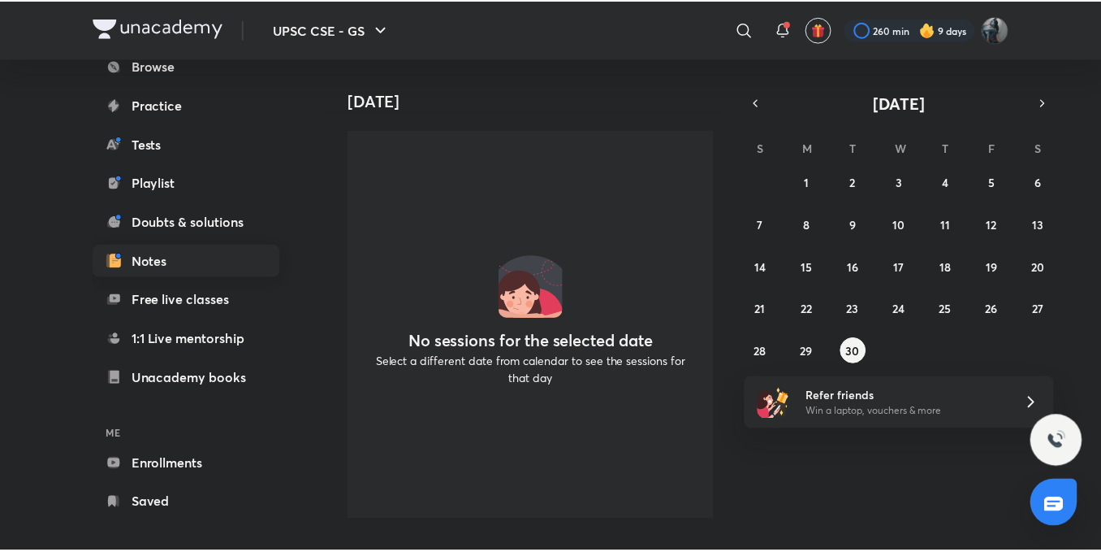
scroll to position [180, 0]
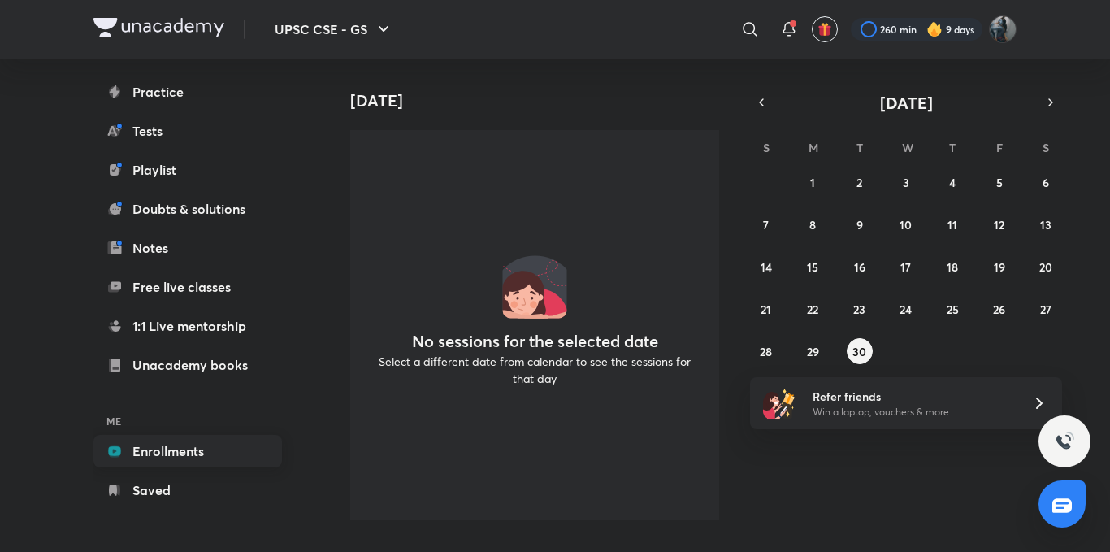
click at [189, 456] on link "Enrollments" at bounding box center [187, 451] width 188 height 32
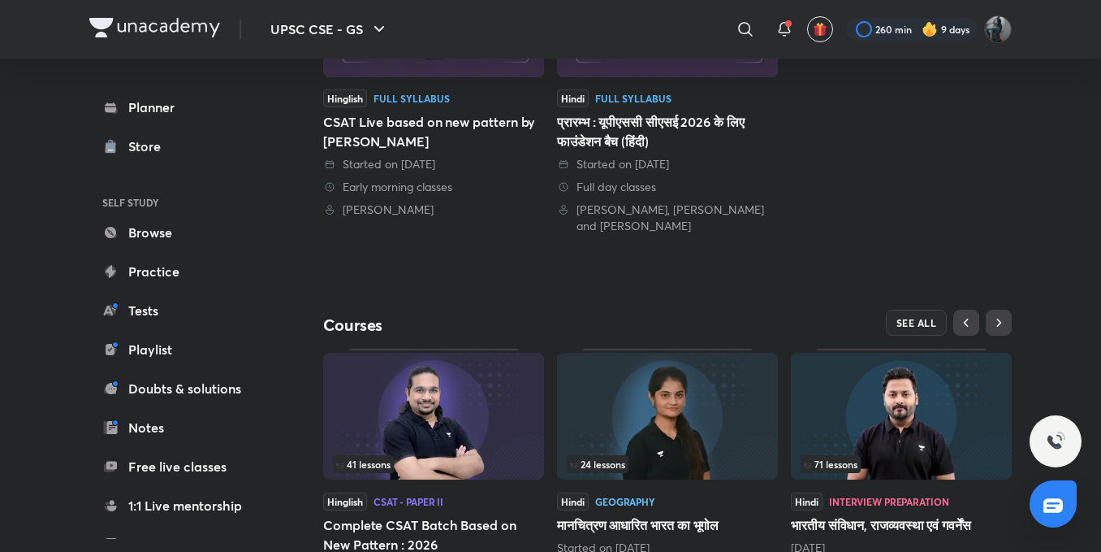
scroll to position [566, 0]
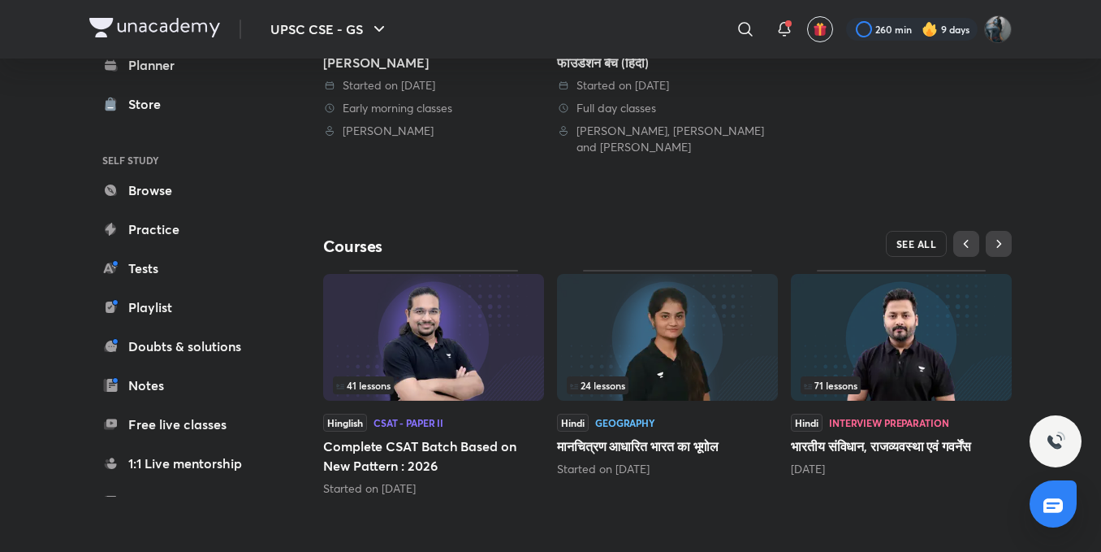
click at [893, 243] on button "SEE ALL" at bounding box center [917, 244] width 62 height 26
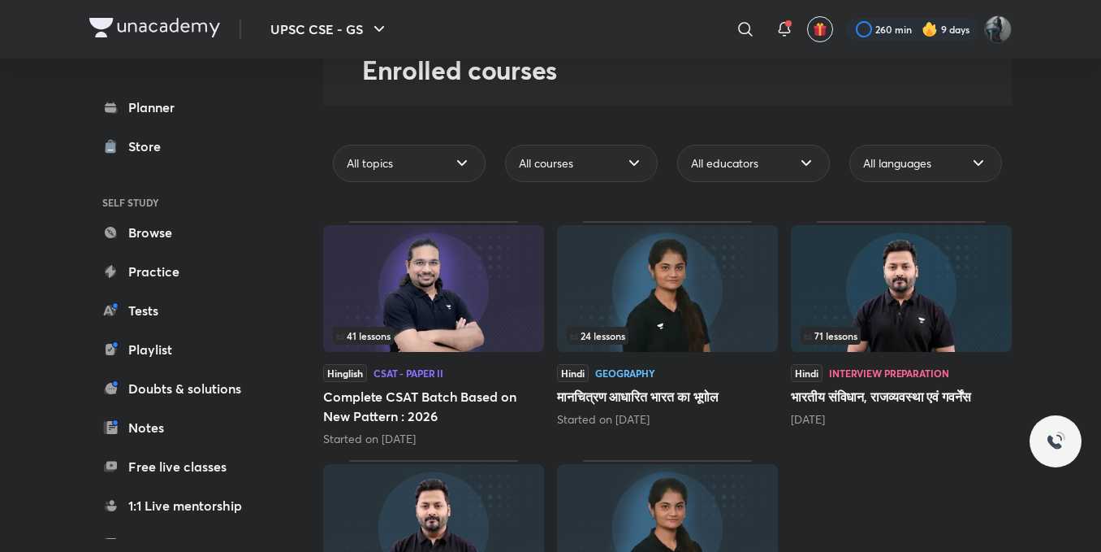
scroll to position [255, 0]
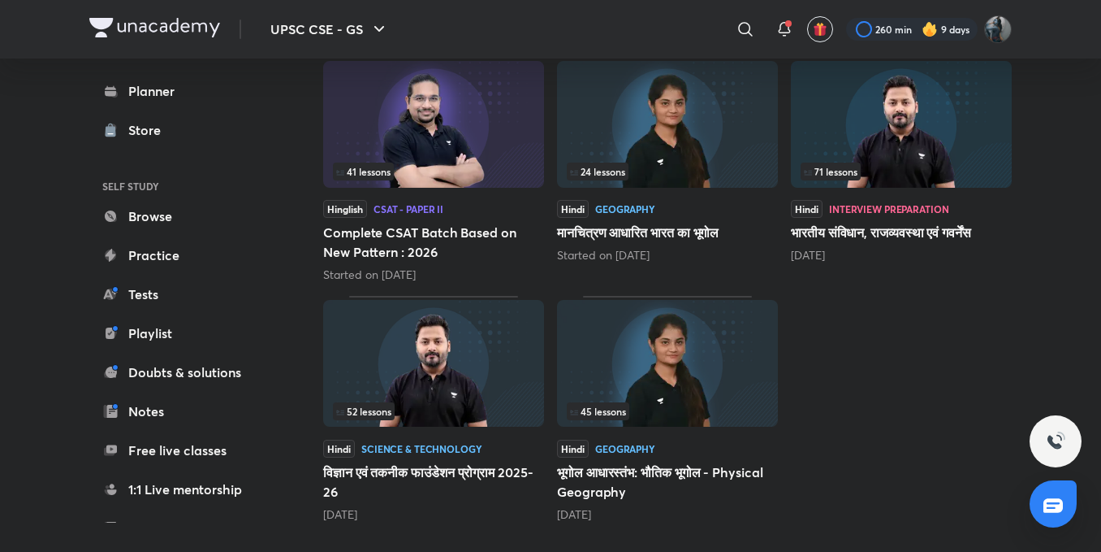
click at [693, 391] on img at bounding box center [667, 363] width 221 height 127
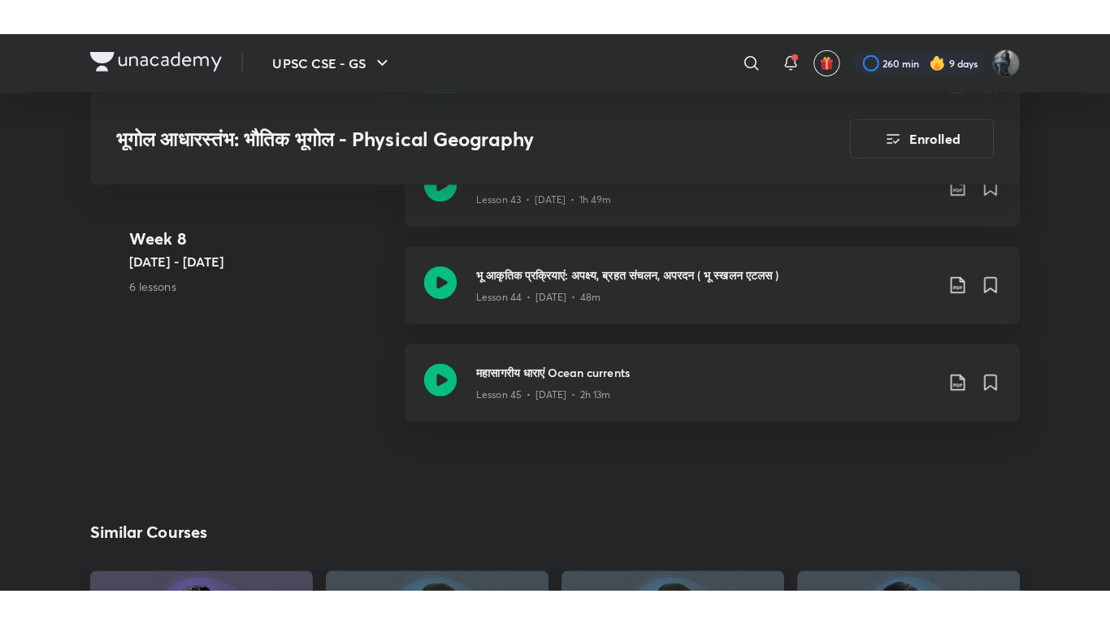
scroll to position [5686, 0]
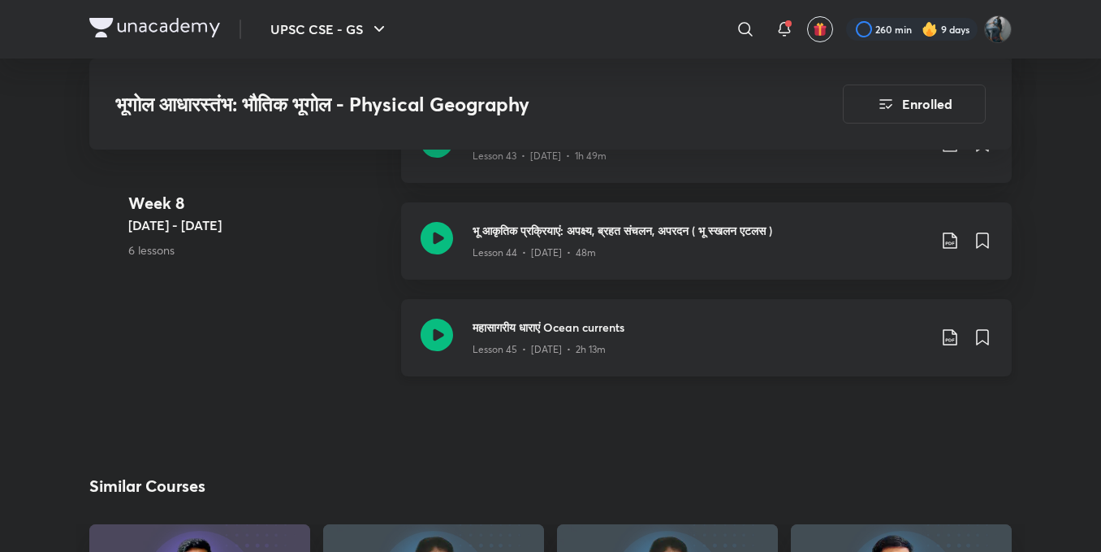
click at [464, 332] on div "महासागरीय धाराएं Ocean currents Lesson 45 • [DATE] • 2h 13m" at bounding box center [706, 337] width 611 height 77
